Goal: Transaction & Acquisition: Purchase product/service

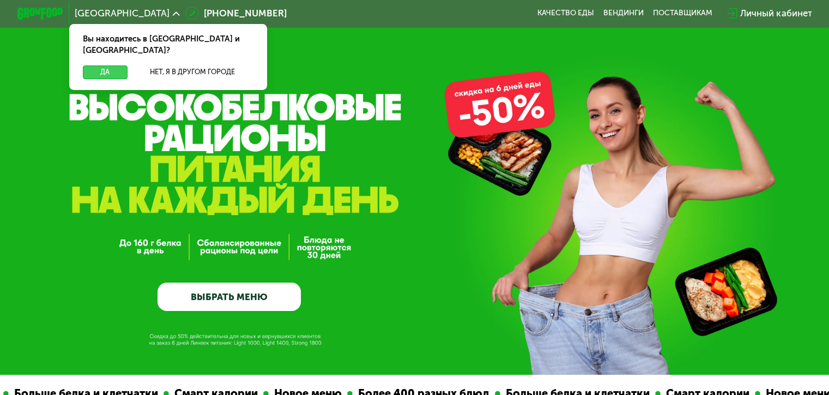
click at [118, 65] on button "Да" at bounding box center [105, 72] width 44 height 14
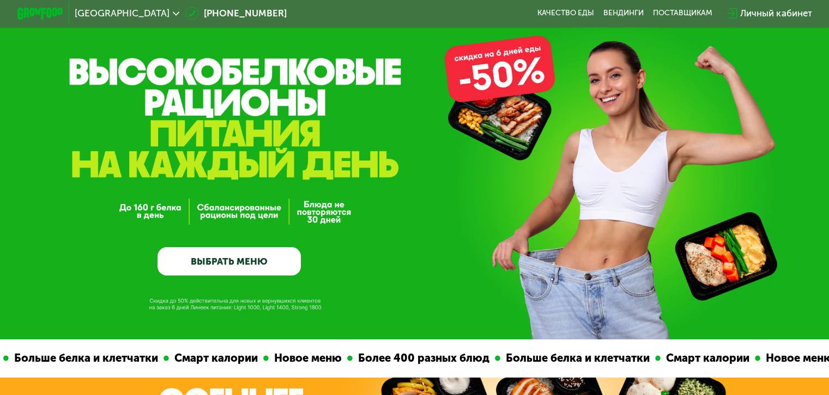
scroll to position [55, 0]
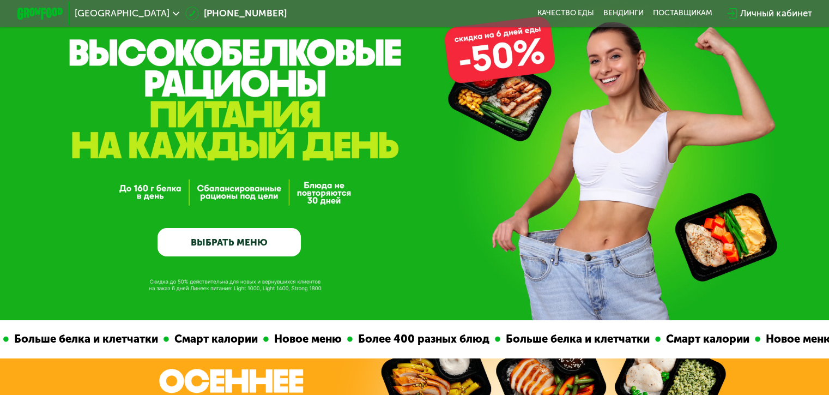
click at [221, 253] on link "ВЫБРАТЬ МЕНЮ" at bounding box center [229, 242] width 143 height 29
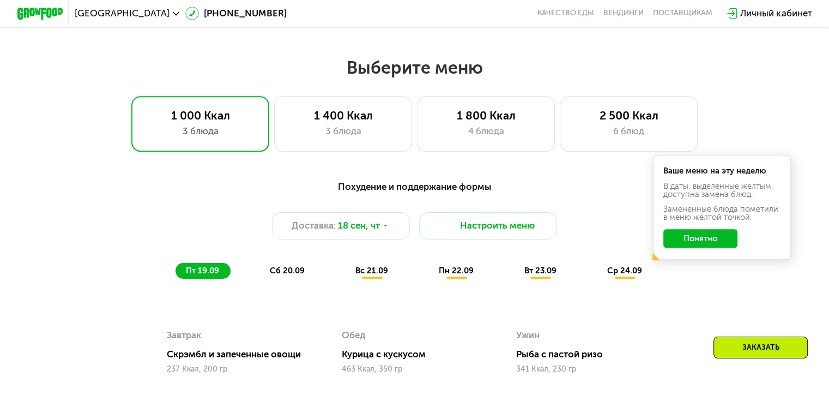
scroll to position [733, 0]
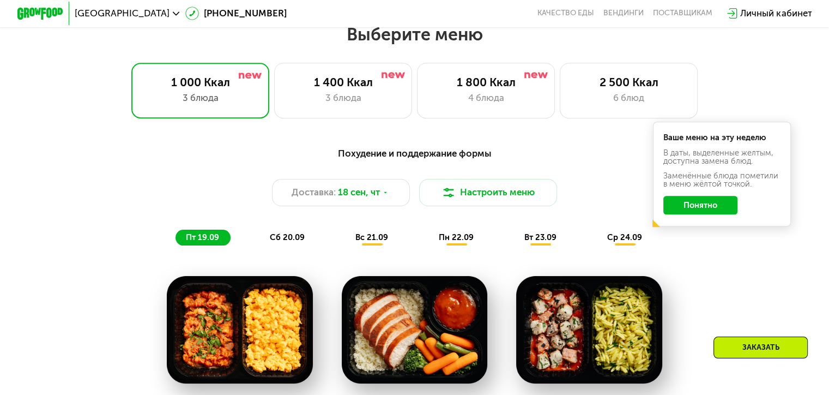
click at [713, 211] on button "Понятно" at bounding box center [700, 205] width 74 height 19
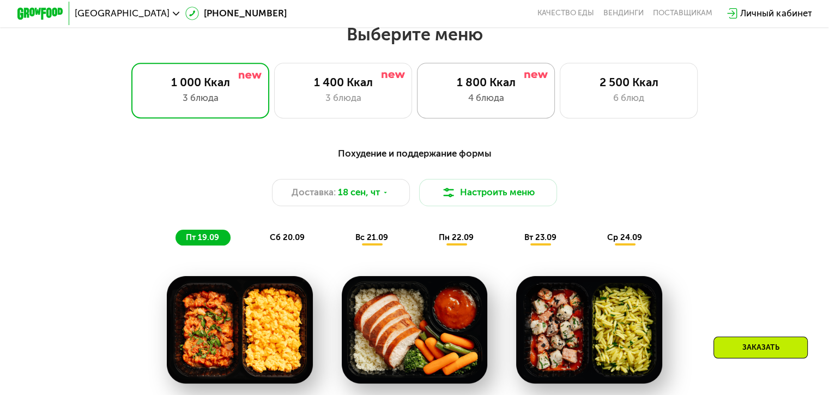
click at [525, 100] on div "4 блюда" at bounding box center [486, 98] width 114 height 14
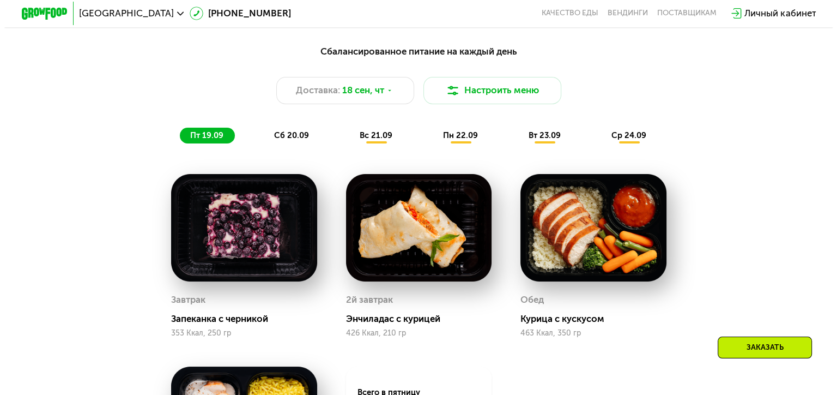
scroll to position [787, 0]
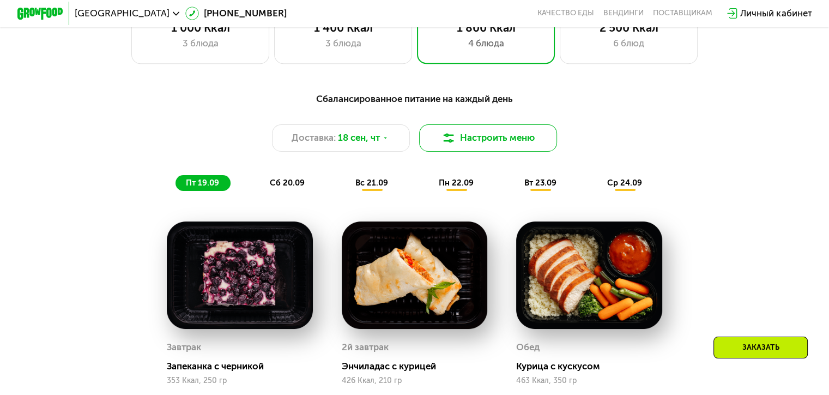
click at [476, 146] on button "Настроить меню" at bounding box center [488, 138] width 138 height 28
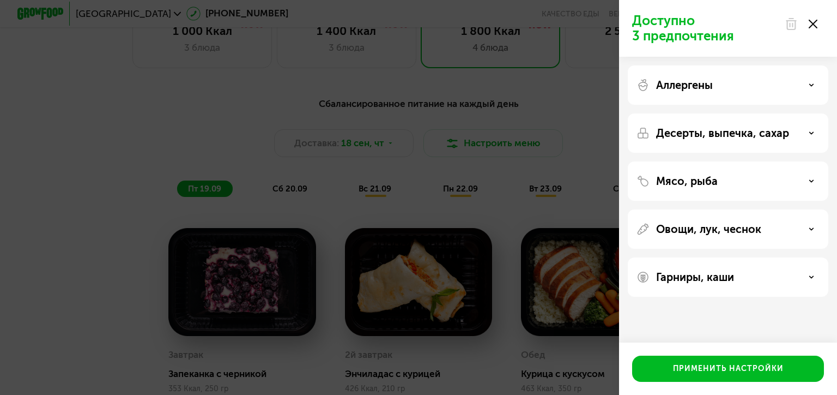
click at [813, 180] on use at bounding box center [812, 181] width 4 height 2
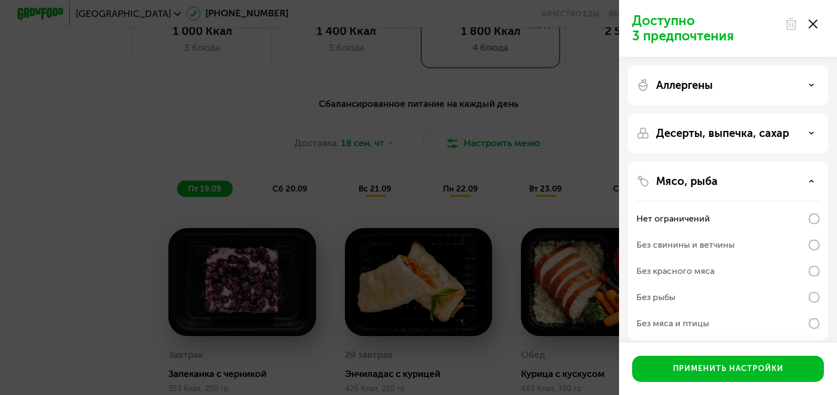
click at [813, 180] on icon at bounding box center [811, 180] width 5 height 5
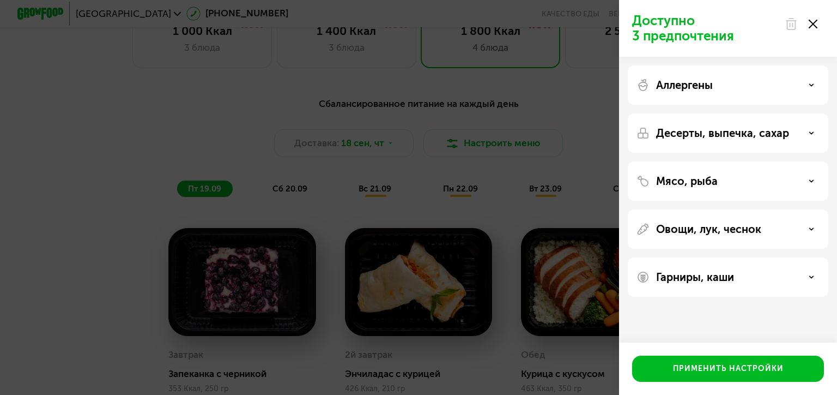
click at [813, 279] on icon at bounding box center [811, 276] width 5 height 5
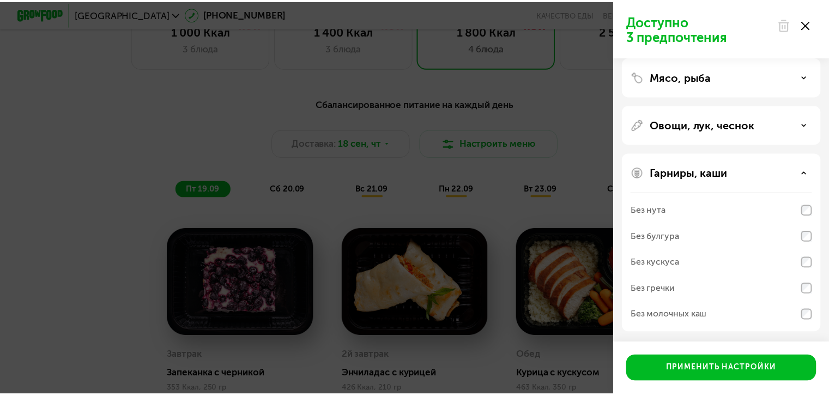
scroll to position [0, 0]
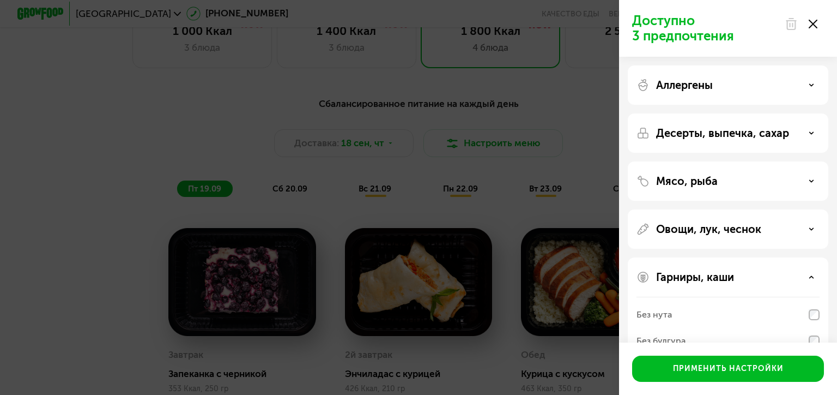
click at [812, 129] on div "Десерты, выпечка, сахар" at bounding box center [728, 132] width 183 height 13
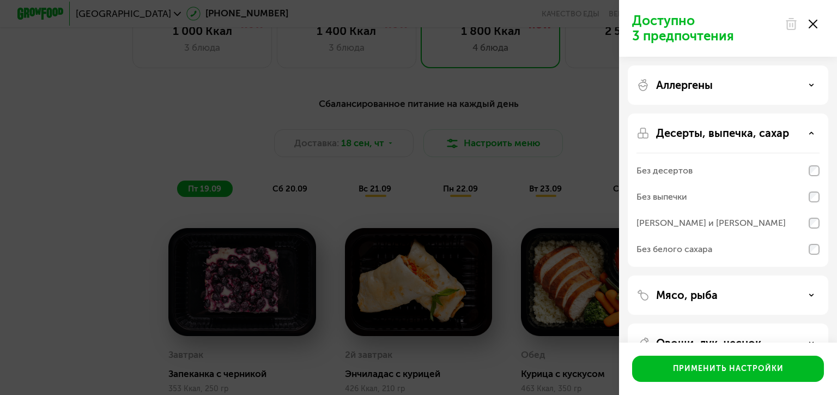
click at [815, 24] on icon at bounding box center [813, 24] width 9 height 9
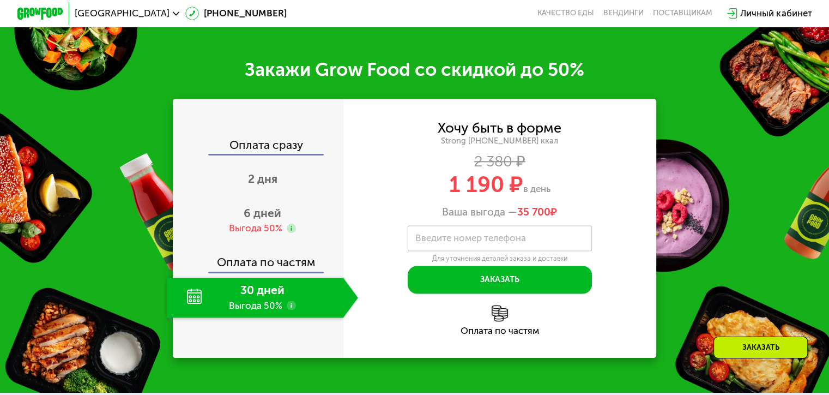
scroll to position [1441, 0]
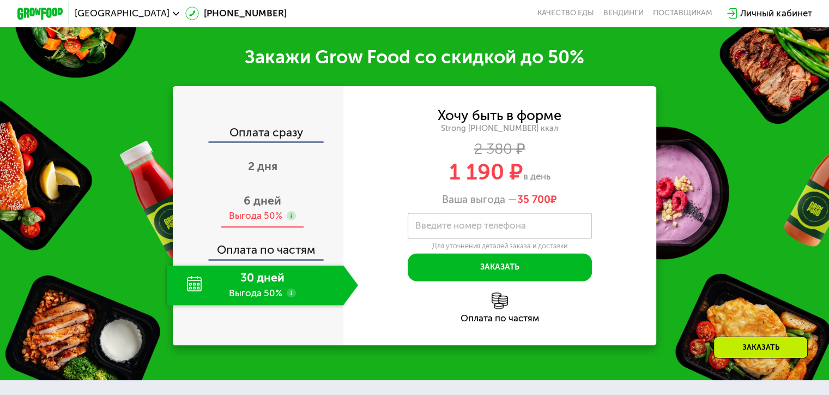
click at [246, 207] on span "6 дней" at bounding box center [263, 200] width 38 height 14
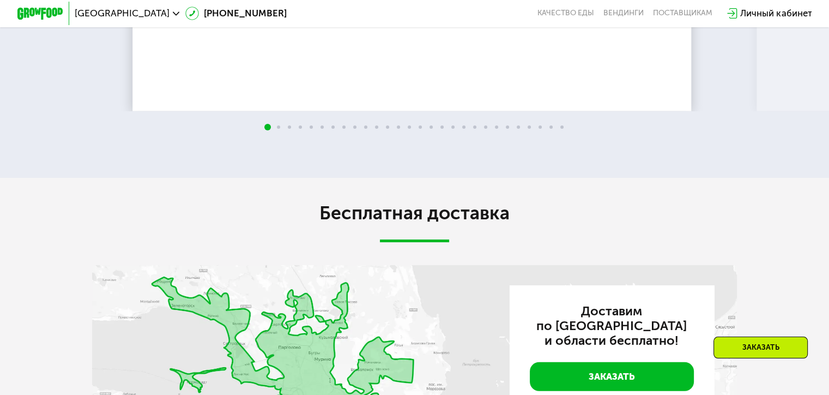
scroll to position [2259, 0]
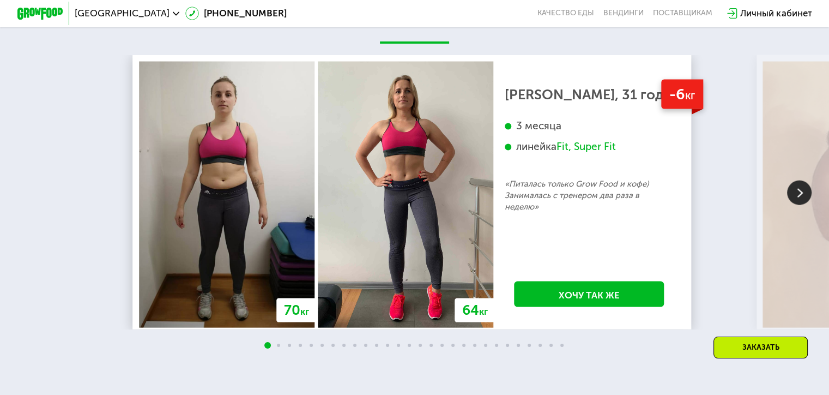
click at [791, 194] on img at bounding box center [799, 192] width 25 height 25
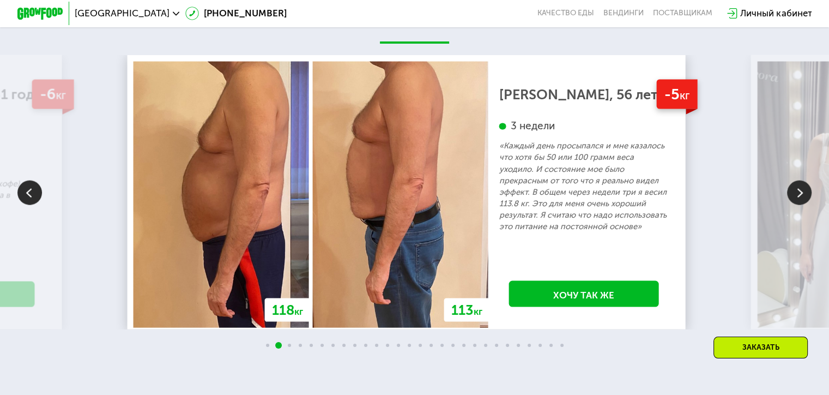
click at [791, 194] on img at bounding box center [799, 192] width 25 height 25
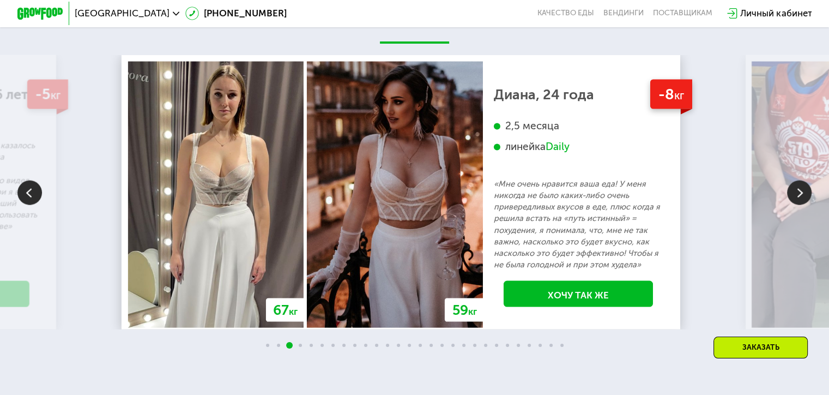
click at [791, 194] on img at bounding box center [799, 192] width 25 height 25
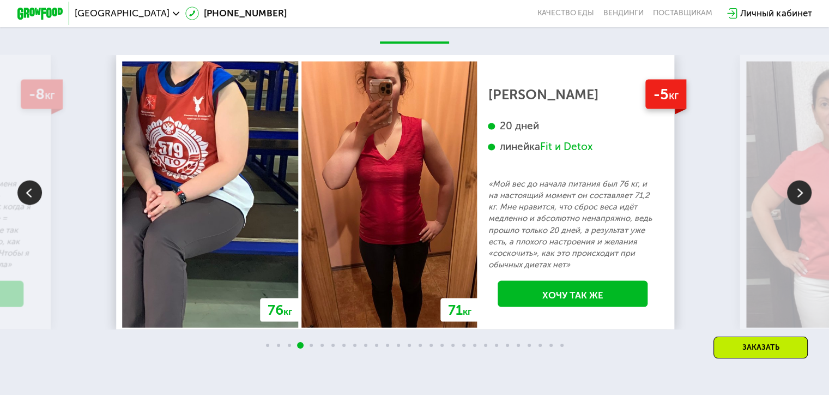
click at [791, 194] on img at bounding box center [799, 192] width 25 height 25
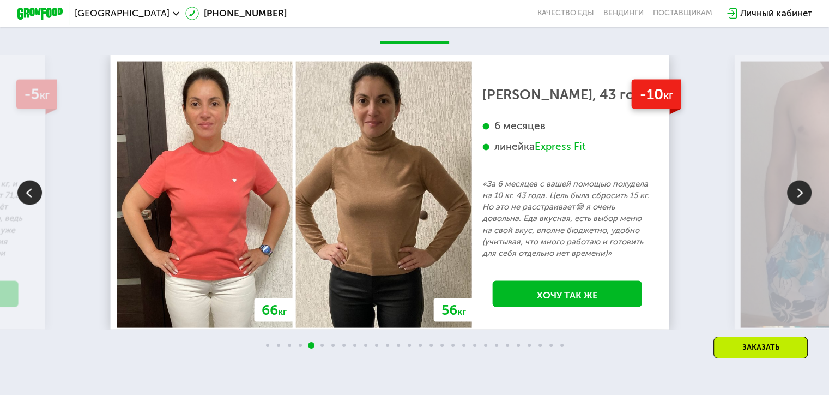
click at [791, 194] on img at bounding box center [799, 192] width 25 height 25
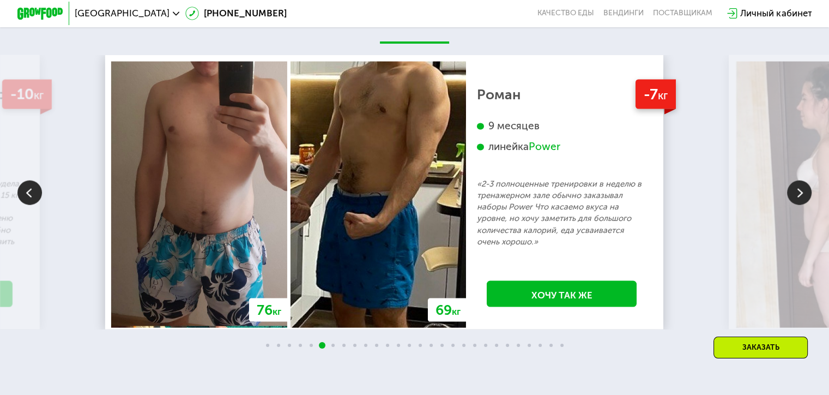
click at [791, 194] on img at bounding box center [799, 192] width 25 height 25
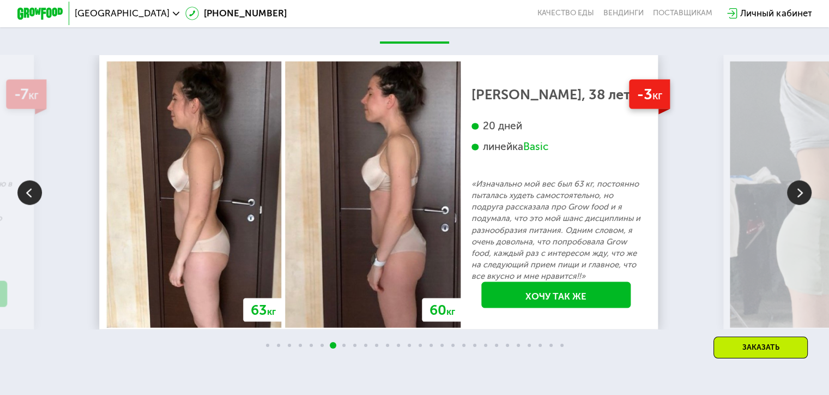
click at [791, 194] on img at bounding box center [799, 192] width 25 height 25
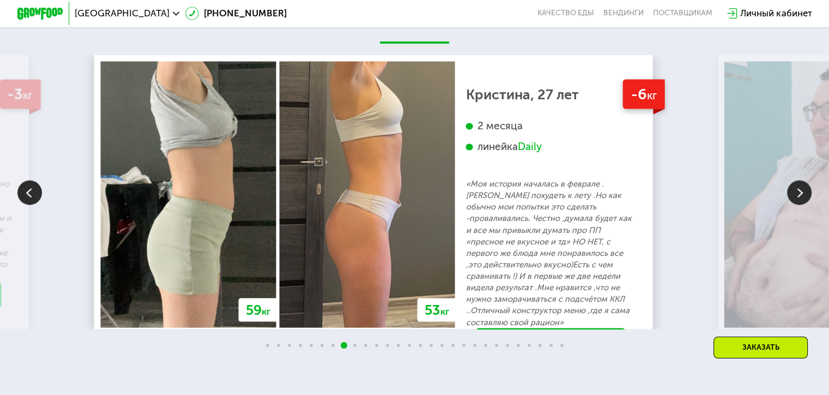
click at [791, 194] on img at bounding box center [799, 192] width 25 height 25
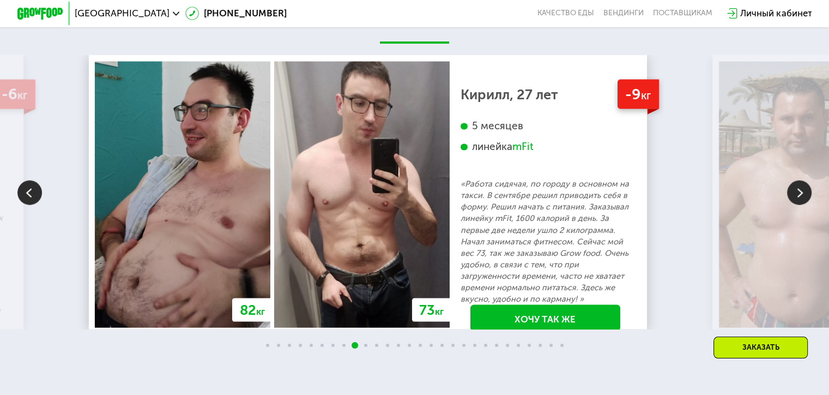
click at [791, 194] on img at bounding box center [799, 192] width 25 height 25
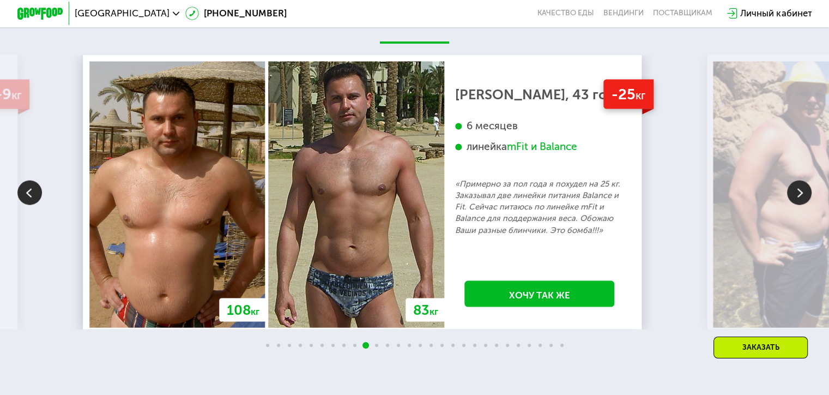
click at [791, 194] on img at bounding box center [799, 192] width 25 height 25
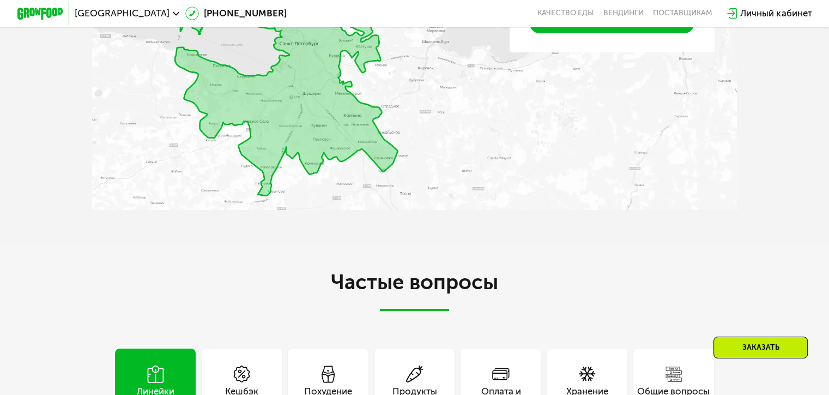
scroll to position [3052, 0]
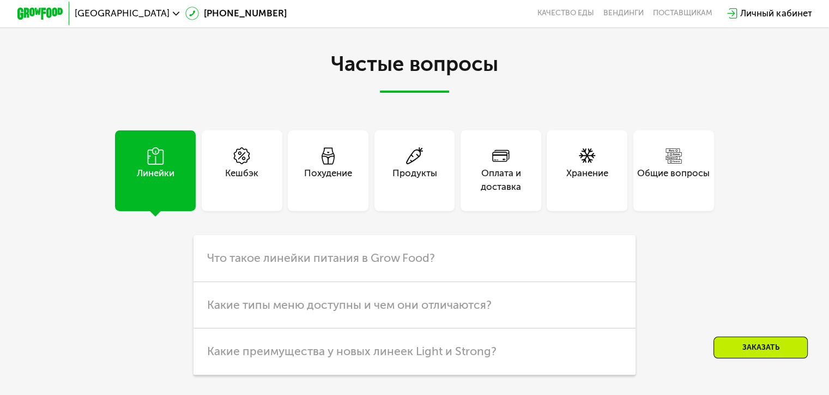
click at [324, 182] on div "Похудение" at bounding box center [328, 180] width 48 height 28
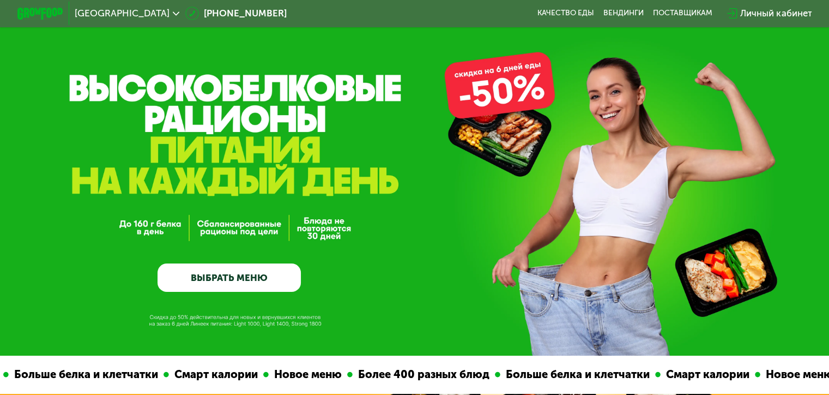
scroll to position [0, 0]
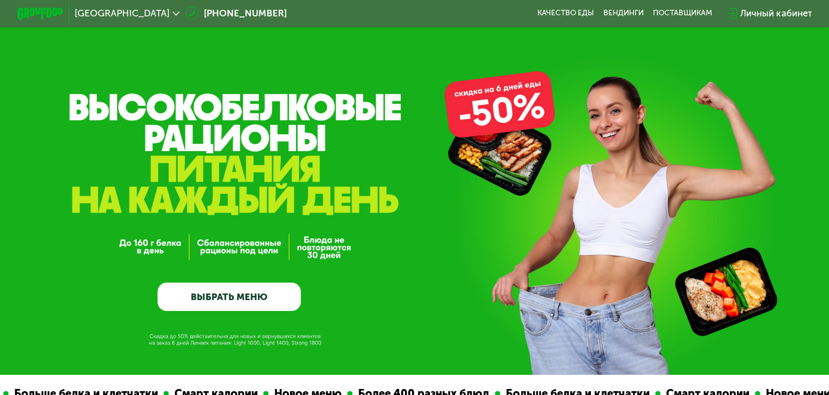
click at [264, 302] on link "ВЫБРАТЬ МЕНЮ" at bounding box center [229, 296] width 143 height 29
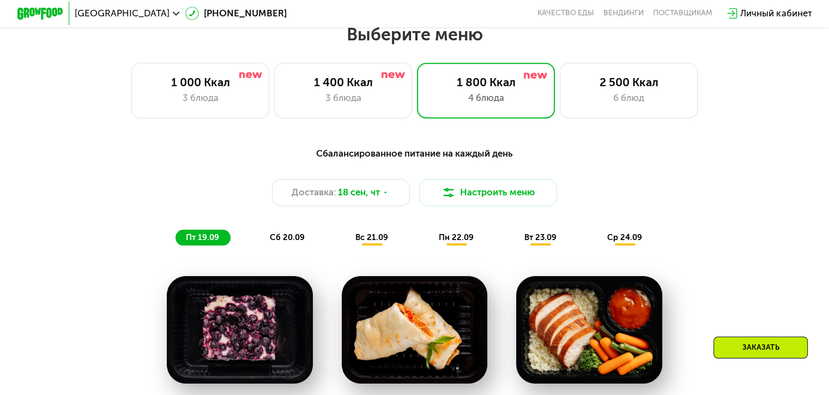
scroll to position [733, 0]
click at [499, 193] on button "Настроить меню" at bounding box center [488, 193] width 138 height 28
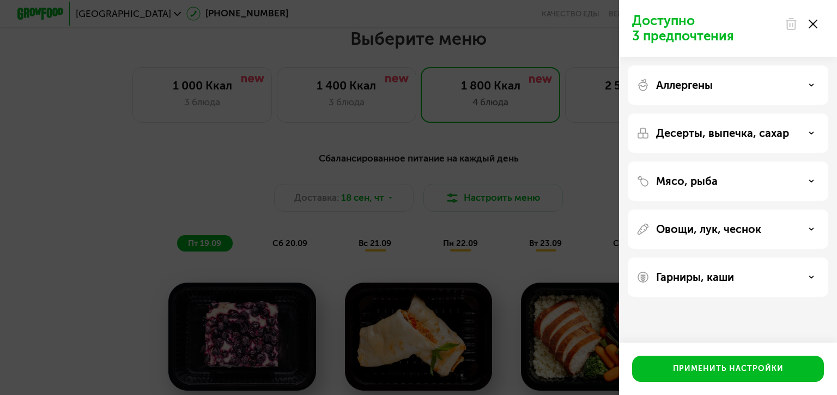
click at [811, 25] on icon at bounding box center [813, 24] width 9 height 9
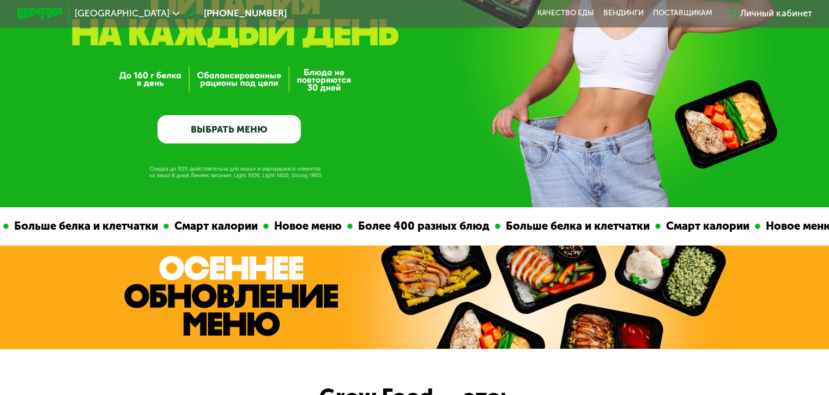
scroll to position [24, 0]
